Goal: Task Accomplishment & Management: Manage account settings

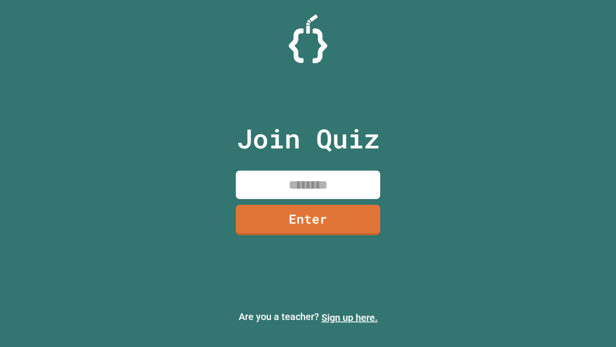
click at [345, 317] on link "Sign up here." at bounding box center [350, 318] width 56 height 12
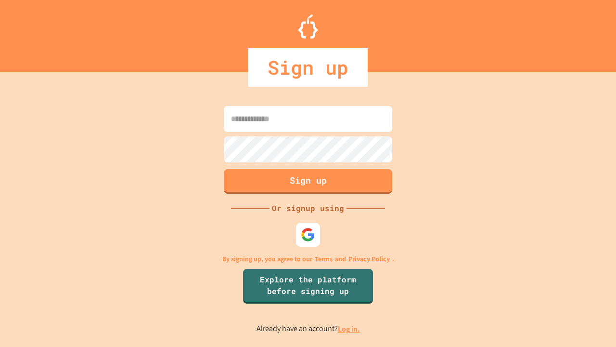
click at [350, 328] on link "Log in." at bounding box center [349, 329] width 22 height 10
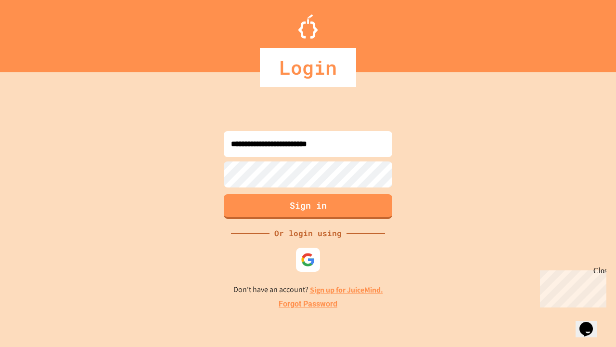
type input "**********"
